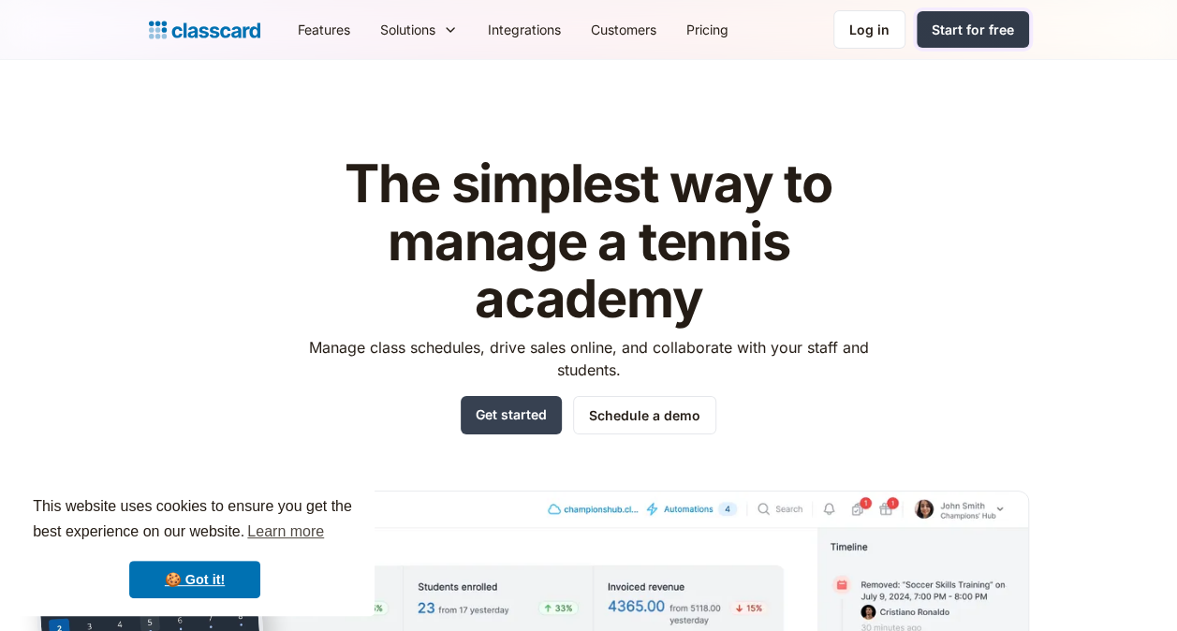
click at [961, 32] on div "Start for free" at bounding box center [973, 30] width 82 height 20
click at [709, 28] on link "Pricing" at bounding box center [707, 29] width 72 height 42
